Goal: Transaction & Acquisition: Book appointment/travel/reservation

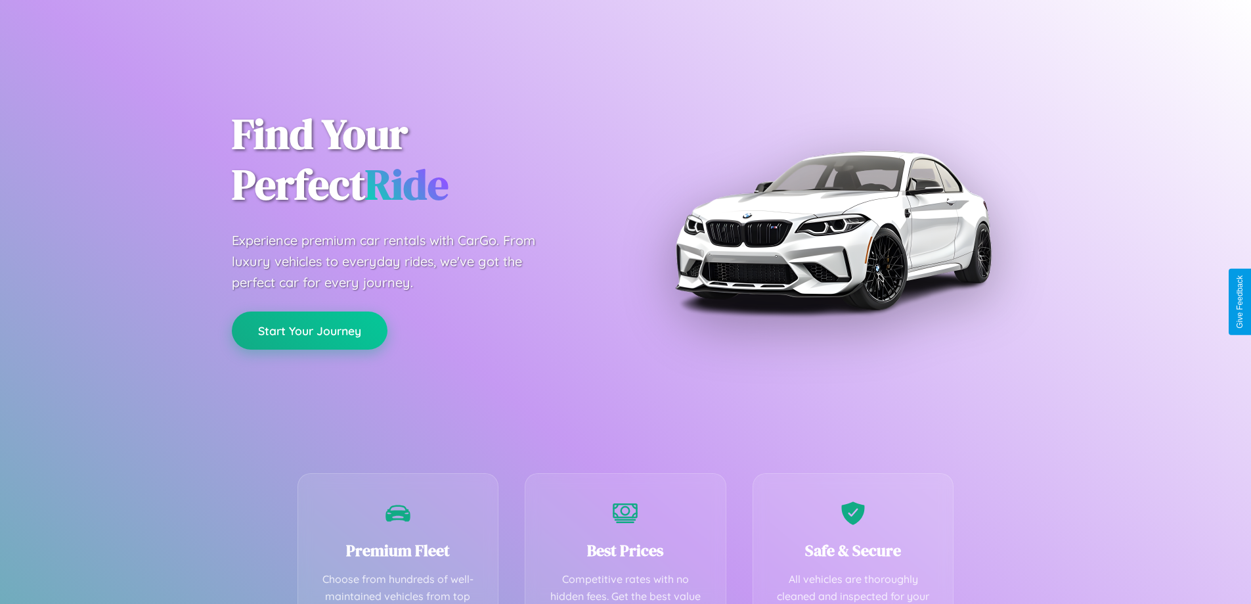
click at [309, 330] on button "Start Your Journey" at bounding box center [310, 330] width 156 height 38
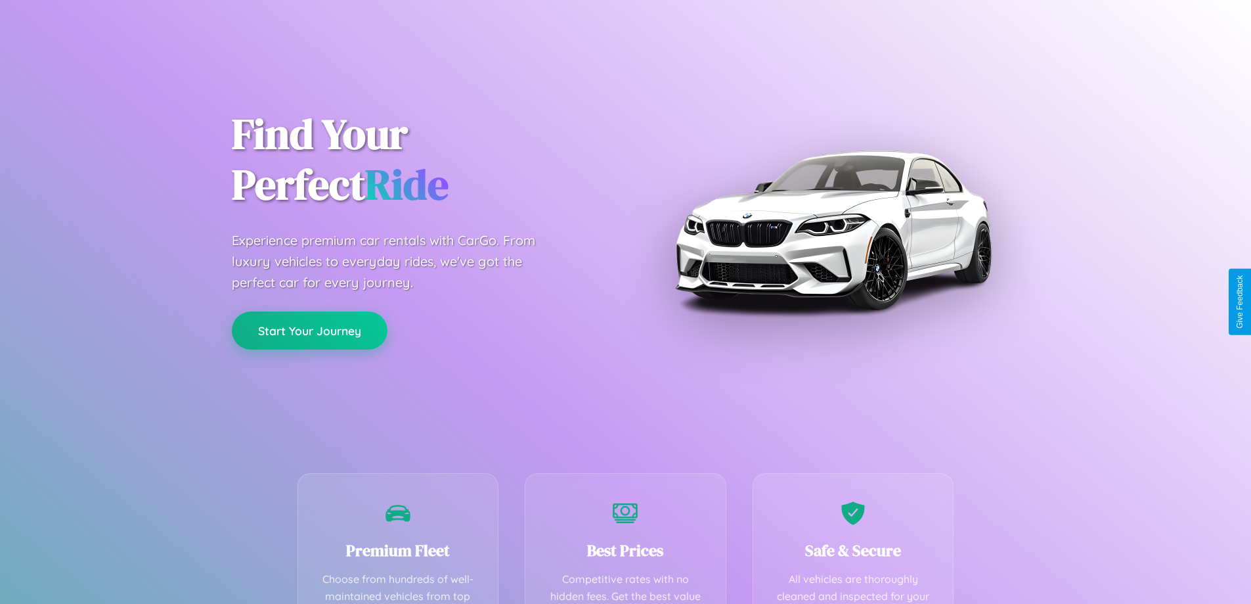
click at [309, 330] on button "Start Your Journey" at bounding box center [310, 330] width 156 height 38
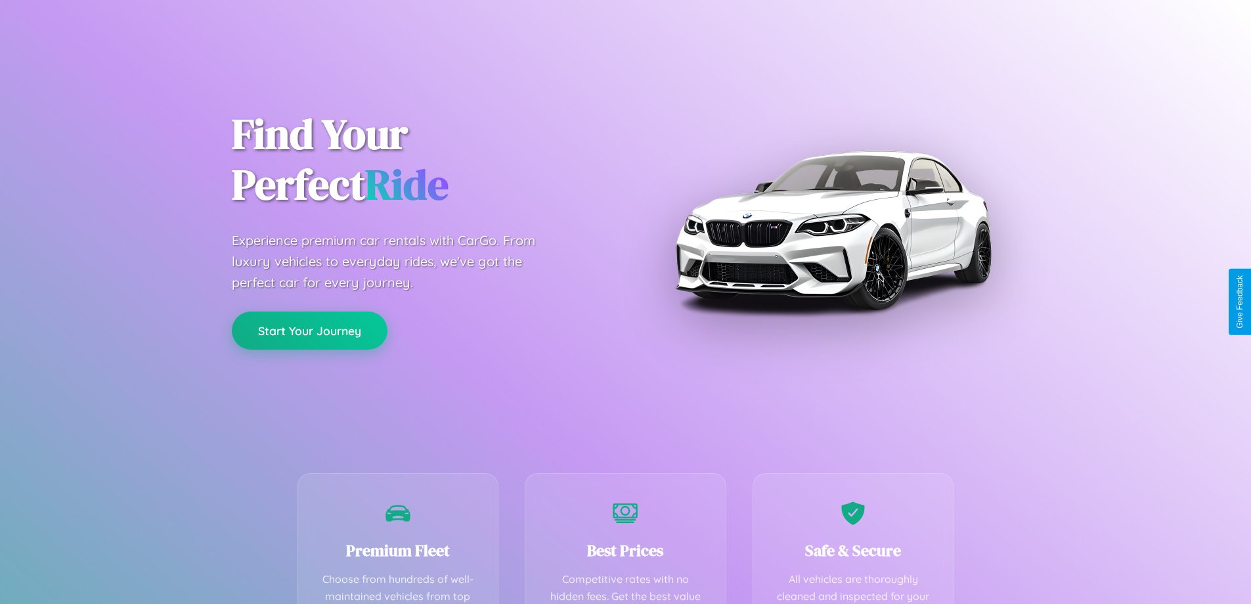
click at [309, 330] on button "Start Your Journey" at bounding box center [310, 330] width 156 height 38
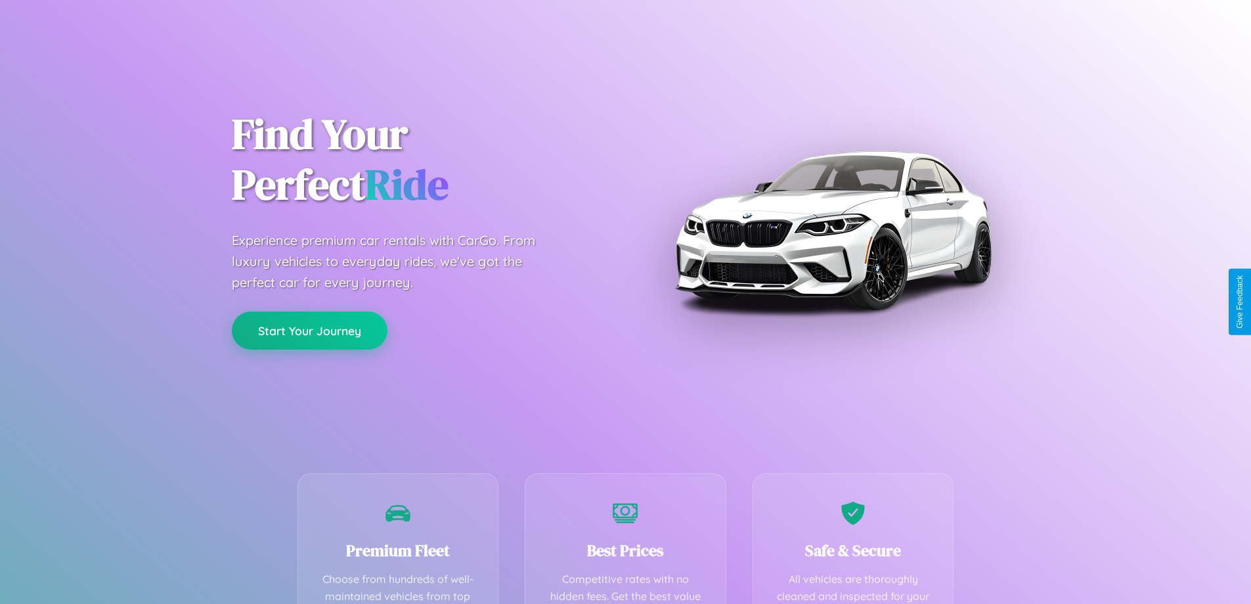
click at [309, 330] on button "Start Your Journey" at bounding box center [310, 330] width 156 height 38
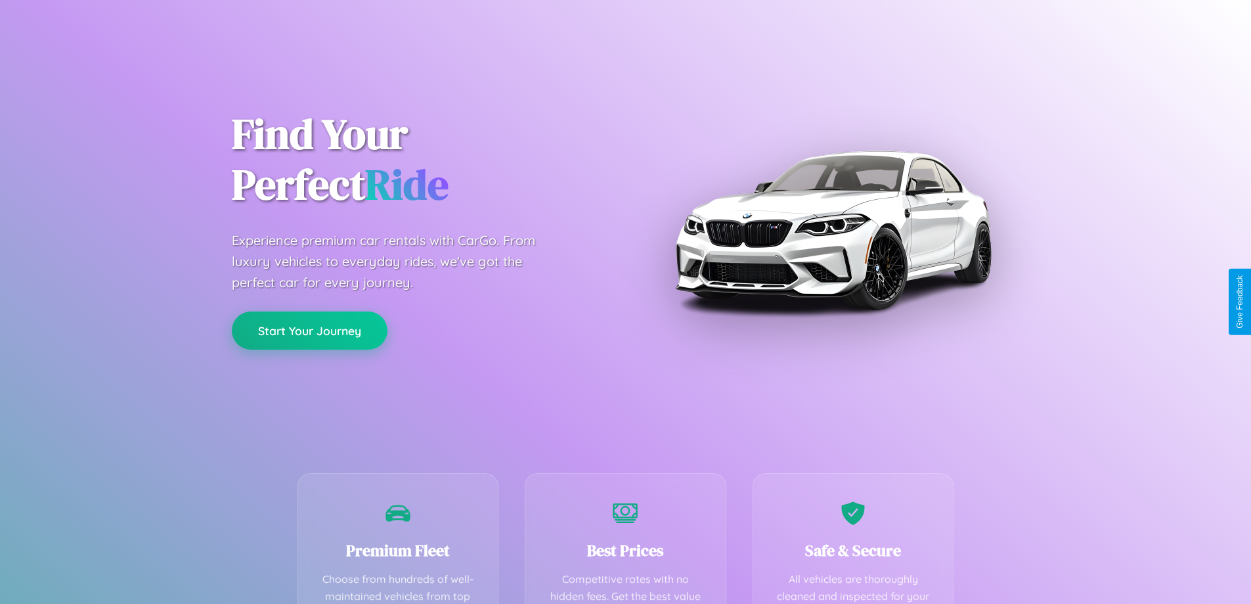
click at [309, 330] on button "Start Your Journey" at bounding box center [310, 330] width 156 height 38
